Goal: Check status

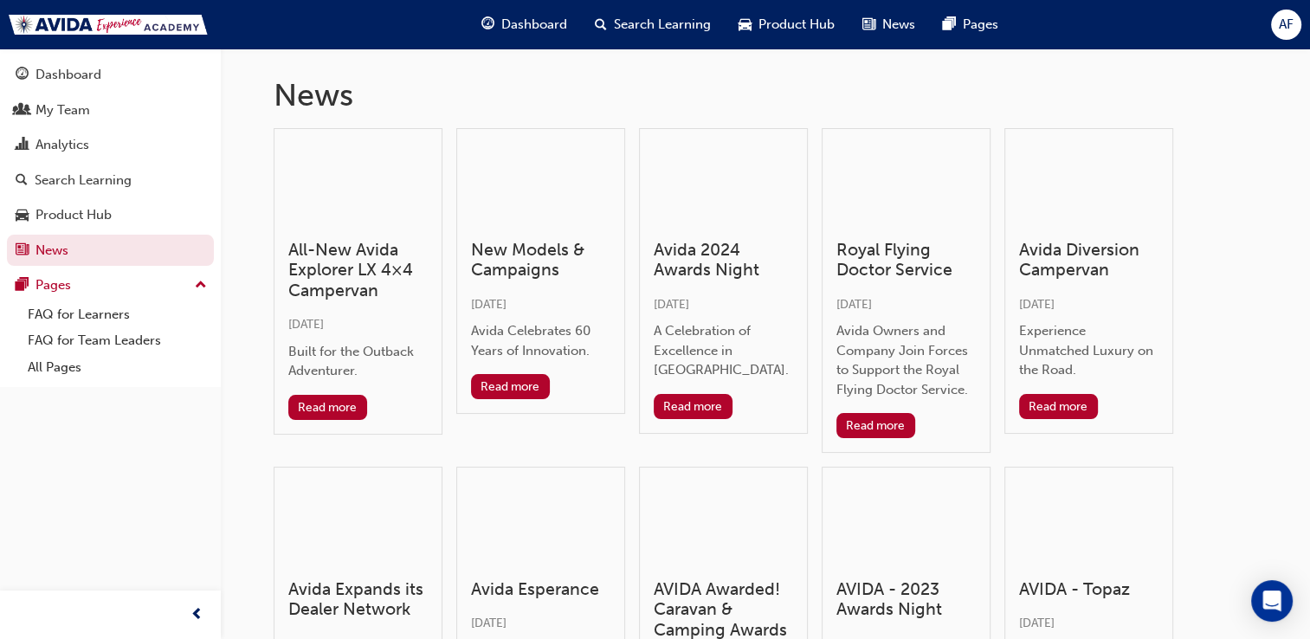
click at [544, 33] on span "Dashboard" at bounding box center [534, 25] width 66 height 20
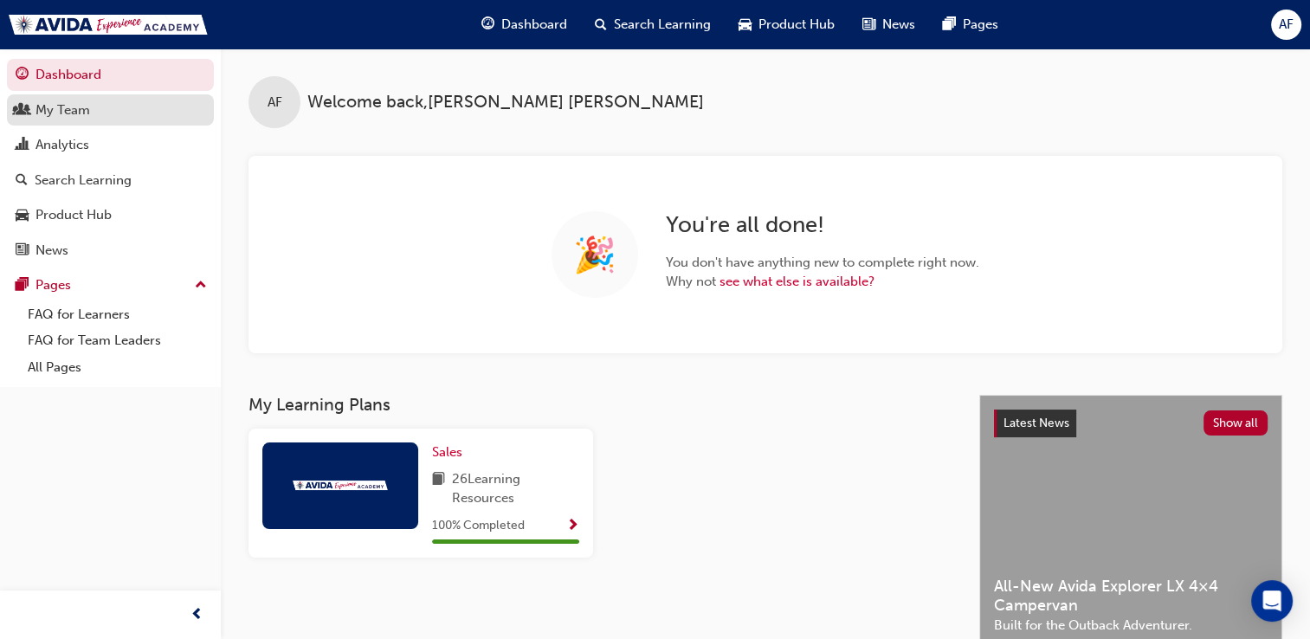
click at [114, 124] on link "My Team" at bounding box center [110, 110] width 207 height 32
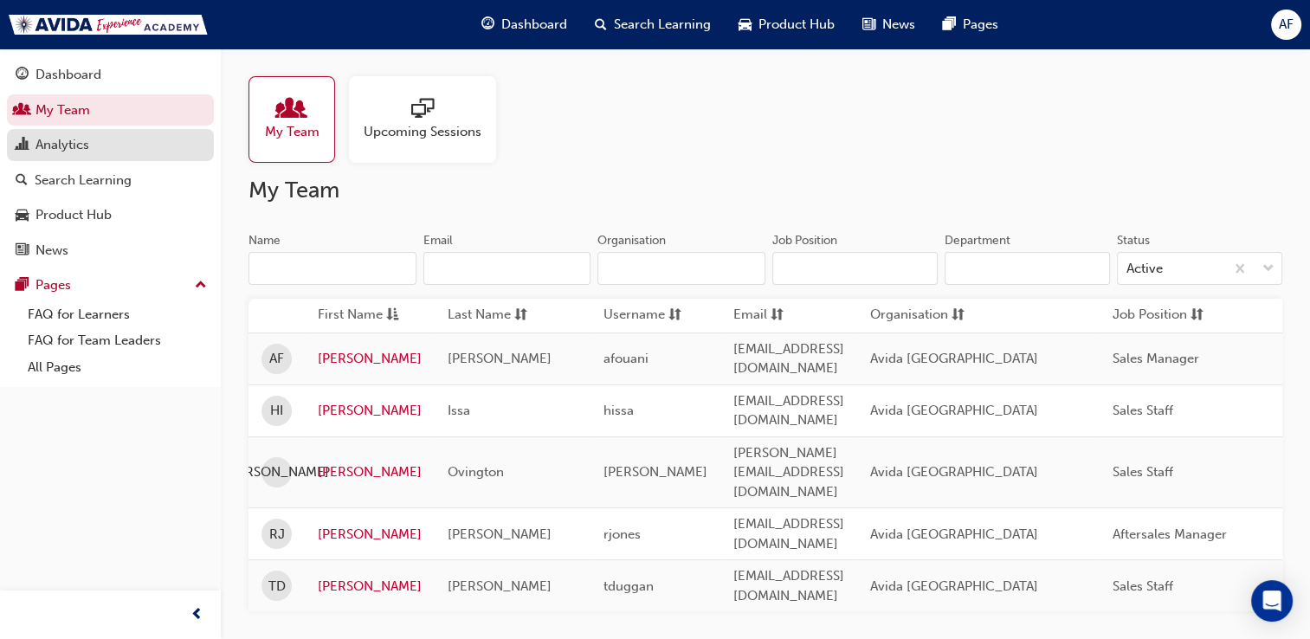
click at [112, 145] on div "Analytics" at bounding box center [111, 145] width 190 height 22
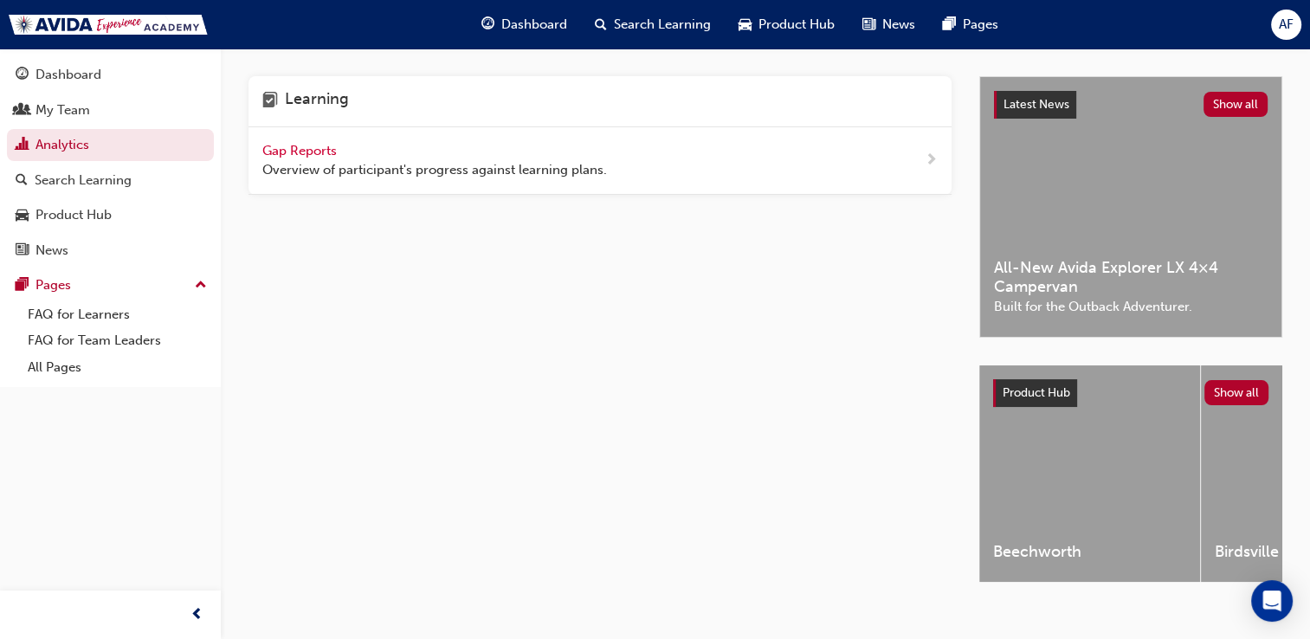
click at [384, 171] on span "Overview of participant's progress against learning plans." at bounding box center [434, 170] width 345 height 20
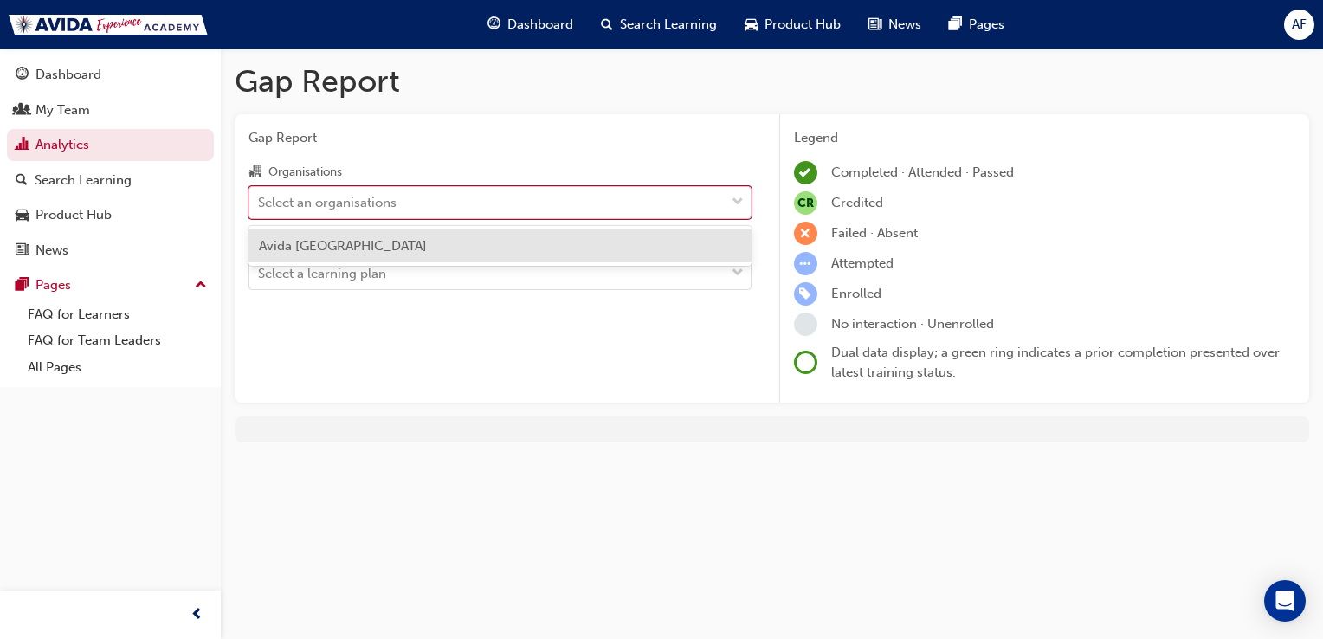
click at [438, 203] on div "Select an organisations" at bounding box center [487, 202] width 476 height 30
click at [260, 203] on input "Organisations option Avida Sydney focused, 1 of 1. 1 result available. Use Up a…" at bounding box center [259, 201] width 2 height 15
click at [403, 252] on div "Avida [GEOGRAPHIC_DATA]" at bounding box center [500, 247] width 503 height 34
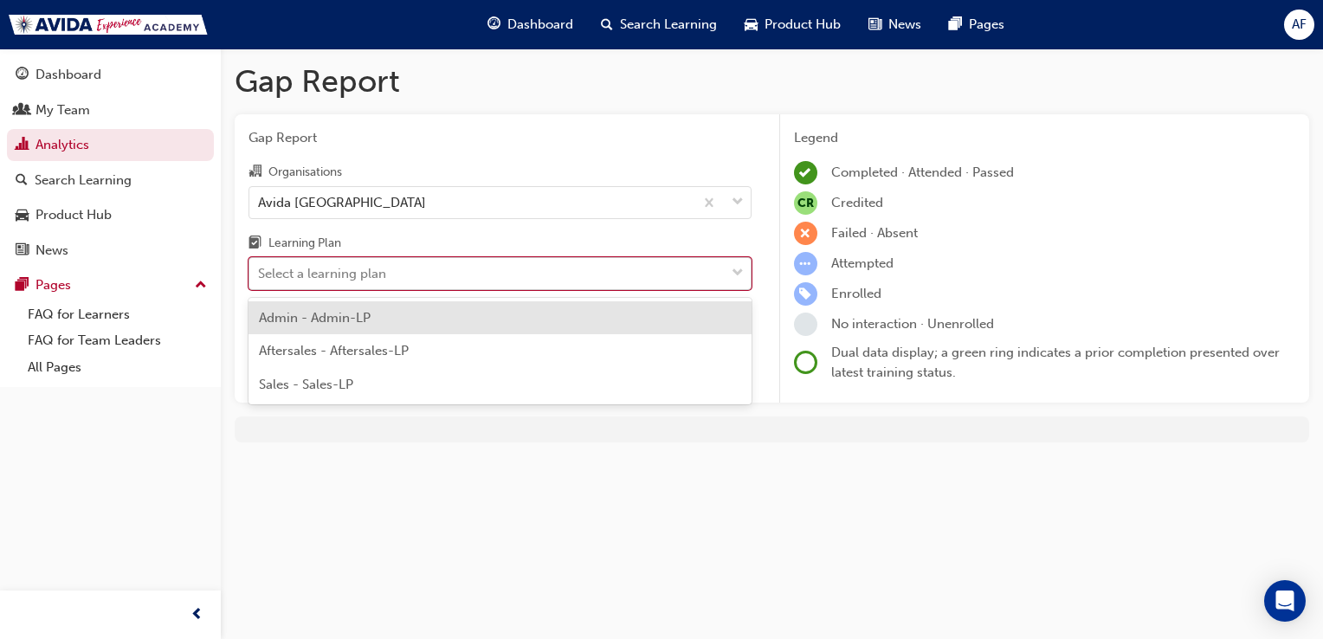
click at [404, 276] on div "Select a learning plan" at bounding box center [487, 274] width 476 height 30
click at [260, 276] on input "Learning Plan option Admin - Admin-LP focused, 1 of 3. 3 results available. Use…" at bounding box center [259, 273] width 2 height 15
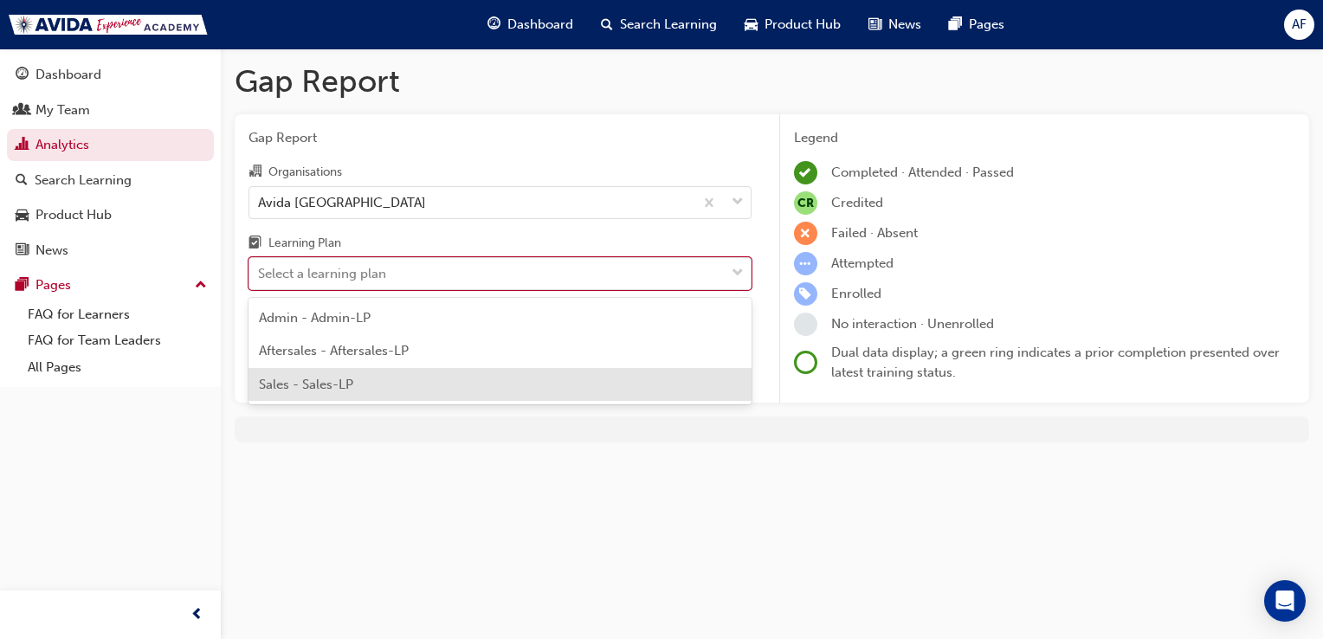
click at [378, 374] on div "Sales - Sales-LP" at bounding box center [500, 385] width 503 height 34
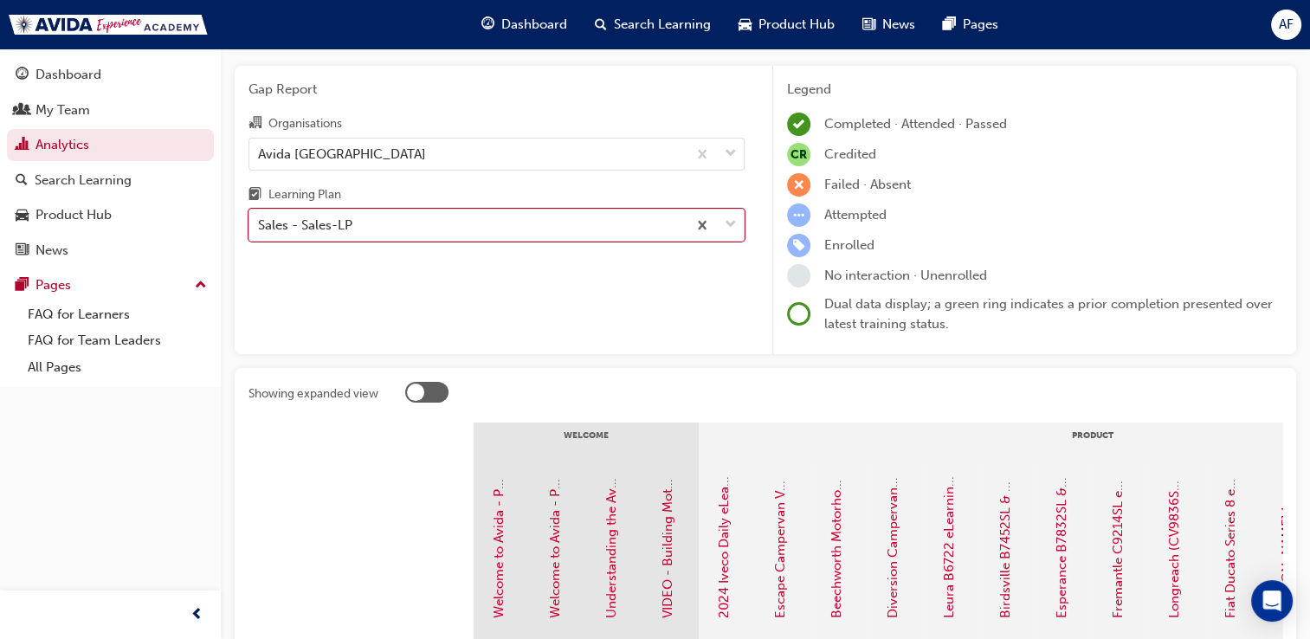
scroll to position [48, 0]
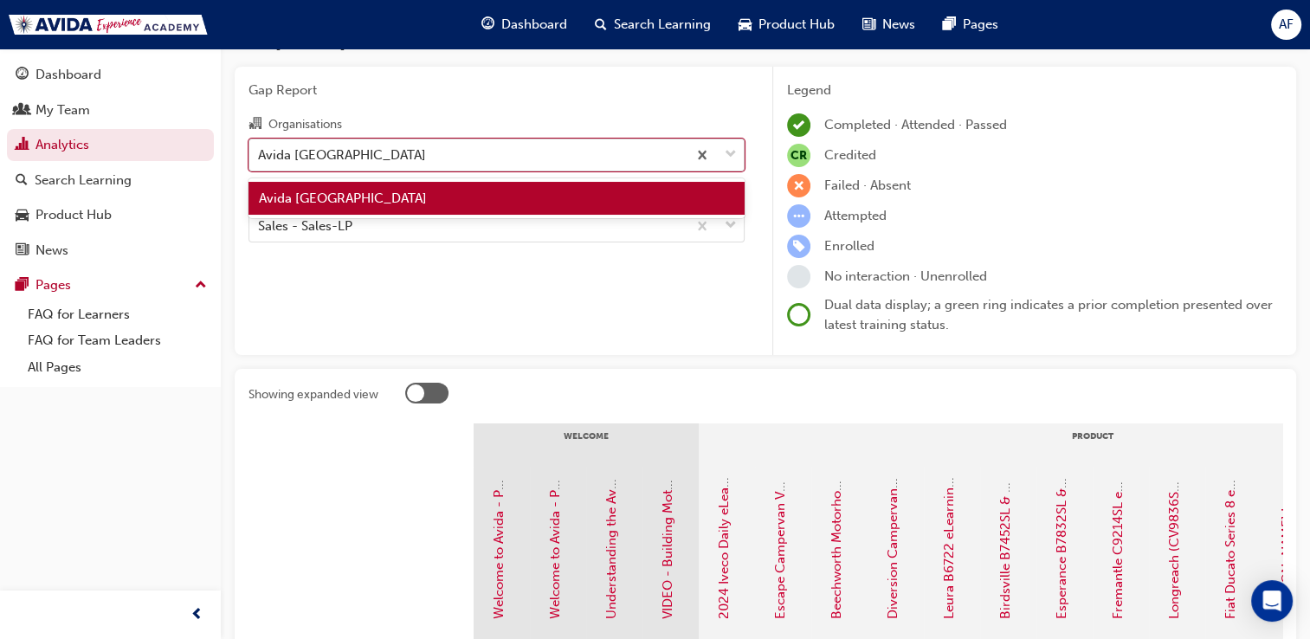
click at [419, 166] on div "Avida [GEOGRAPHIC_DATA]" at bounding box center [467, 154] width 437 height 30
click at [260, 161] on input "Organisations option Avida Sydney, selected. option Avida Sydney focused, 1 of …" at bounding box center [259, 153] width 2 height 15
click at [378, 204] on div "Avida [GEOGRAPHIC_DATA]" at bounding box center [497, 199] width 496 height 34
click at [444, 148] on div "Avida [GEOGRAPHIC_DATA]" at bounding box center [467, 154] width 437 height 30
click at [260, 148] on input "Organisations option Avida Sydney, selected. option Avida Sydney focused, 1 of …" at bounding box center [259, 153] width 2 height 15
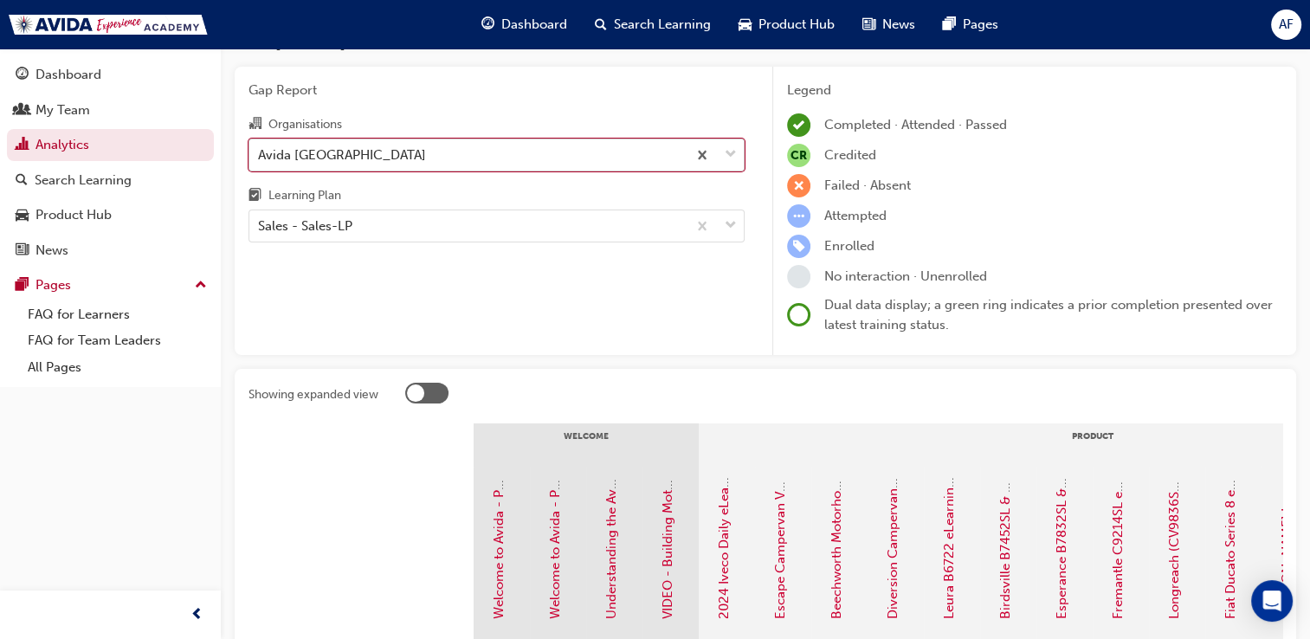
click at [464, 161] on div "Avida [GEOGRAPHIC_DATA]" at bounding box center [467, 154] width 437 height 30
click at [260, 161] on input "Organisations option Avida Sydney, selected. 0 results available. Select is foc…" at bounding box center [259, 153] width 2 height 15
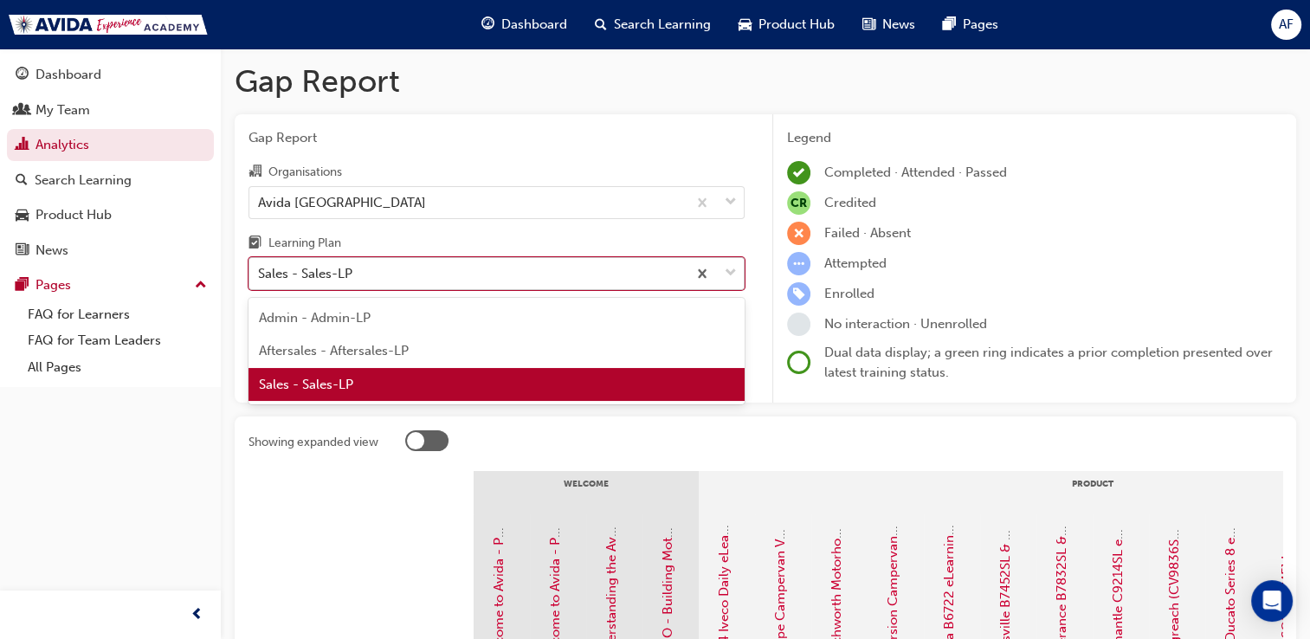
click at [409, 273] on div "Sales - Sales-LP" at bounding box center [467, 274] width 437 height 30
click at [260, 273] on input "Learning Plan option Sales - Sales-LP, selected. option Sales - Sales-LP focuse…" at bounding box center [259, 273] width 2 height 15
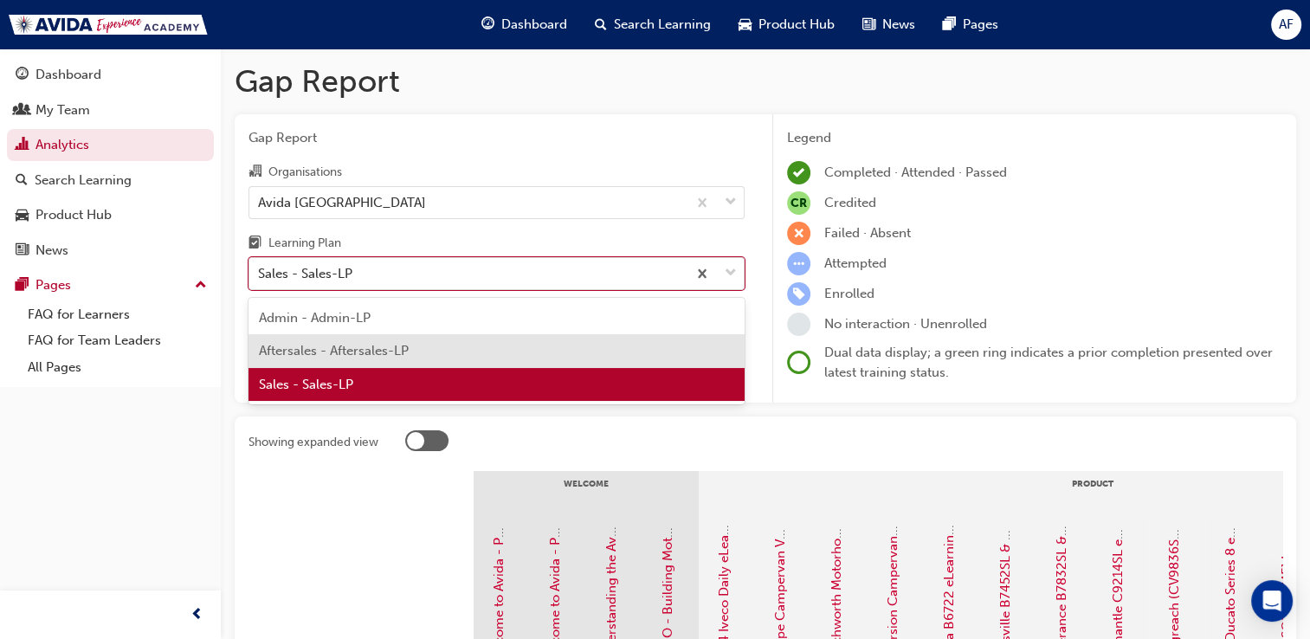
click at [371, 356] on span "Aftersales - Aftersales-LP" at bounding box center [334, 351] width 150 height 16
